Goal: Task Accomplishment & Management: Use online tool/utility

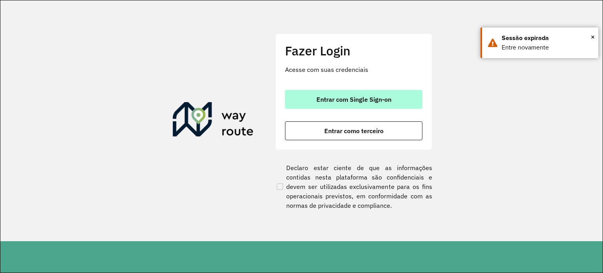
click at [338, 98] on span "Entrar com Single Sign-on" at bounding box center [353, 99] width 75 height 6
click at [375, 109] on div "Entrar com Single Sign-on Entrar como terceiro" at bounding box center [353, 115] width 137 height 50
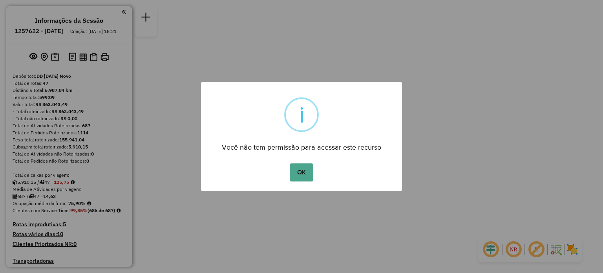
click at [295, 180] on button "OK" at bounding box center [301, 172] width 23 height 18
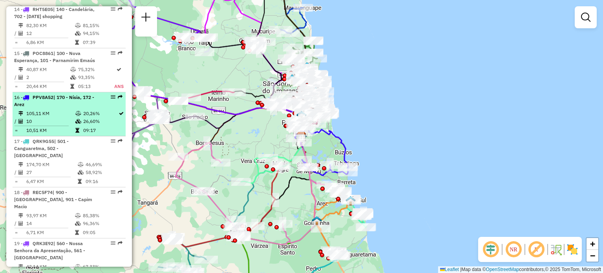
scroll to position [916, 0]
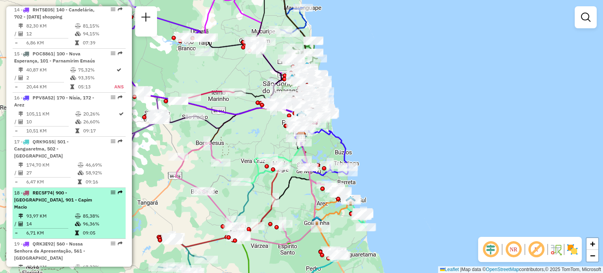
drag, startPoint x: 107, startPoint y: 169, endPoint x: 111, endPoint y: 172, distance: 5.1
select select "**********"
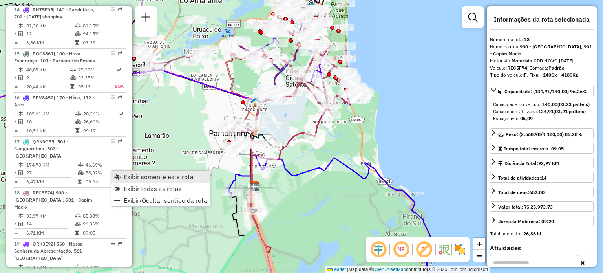
click at [136, 179] on span "Exibir somente esta rota" at bounding box center [159, 176] width 70 height 6
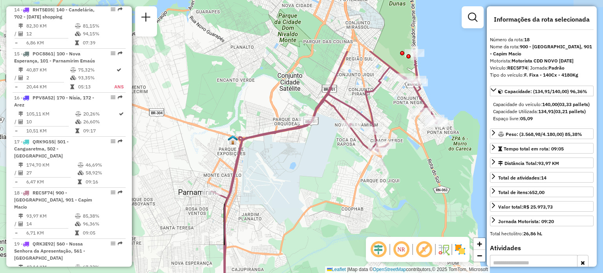
drag, startPoint x: 344, startPoint y: 166, endPoint x: 356, endPoint y: 186, distance: 24.0
click at [365, 200] on div "Janela de atendimento Grade de atendimento Capacidade Transportadoras Veículos …" at bounding box center [301, 136] width 603 height 273
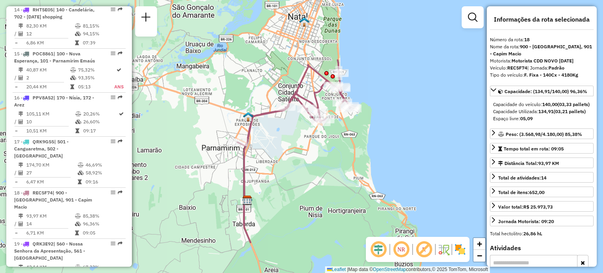
drag, startPoint x: 319, startPoint y: 205, endPoint x: 286, endPoint y: 167, distance: 50.3
click at [286, 167] on div "Janela de atendimento Grade de atendimento Capacidade Transportadoras Veículos …" at bounding box center [301, 136] width 603 height 273
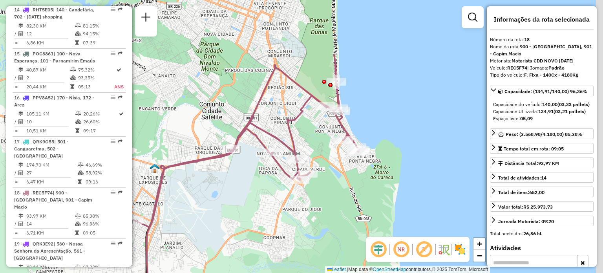
drag, startPoint x: 383, startPoint y: 117, endPoint x: 355, endPoint y: 162, distance: 52.7
click at [353, 168] on div "Janela de atendimento Grade de atendimento Capacidade Transportadoras Veículos …" at bounding box center [301, 136] width 603 height 273
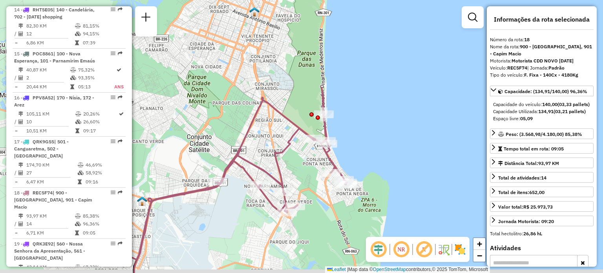
drag, startPoint x: 313, startPoint y: 217, endPoint x: 349, endPoint y: 158, distance: 69.2
click at [349, 158] on div "Janela de atendimento Grade de atendimento Capacidade Transportadoras Veículos …" at bounding box center [301, 136] width 603 height 273
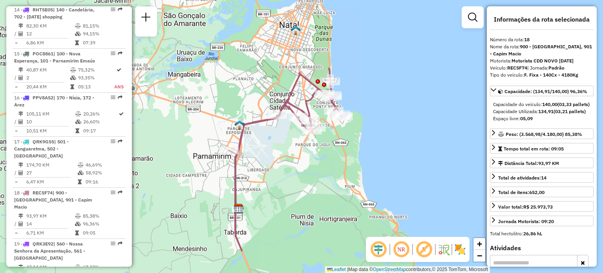
drag, startPoint x: 306, startPoint y: 207, endPoint x: 323, endPoint y: 166, distance: 44.2
click at [322, 164] on div "Janela de atendimento Grade de atendimento Capacidade Transportadoras Veículos …" at bounding box center [301, 136] width 603 height 273
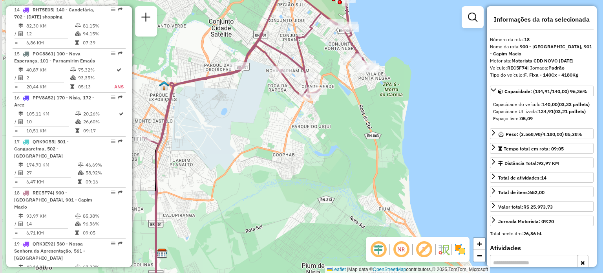
drag, startPoint x: 228, startPoint y: 136, endPoint x: 293, endPoint y: 135, distance: 64.4
click at [293, 135] on div "Janela de atendimento Grade de atendimento Capacidade Transportadoras Veículos …" at bounding box center [301, 136] width 603 height 273
